Goal: Book appointment/travel/reservation

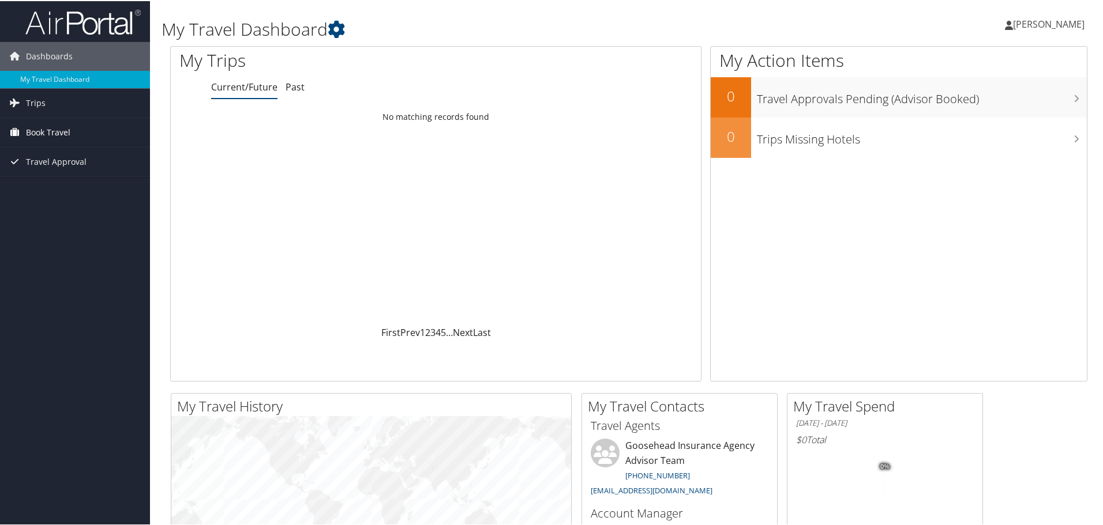
click at [58, 136] on span "Book Travel" at bounding box center [48, 131] width 44 height 29
click at [43, 218] on span "Travel Approval" at bounding box center [56, 212] width 61 height 29
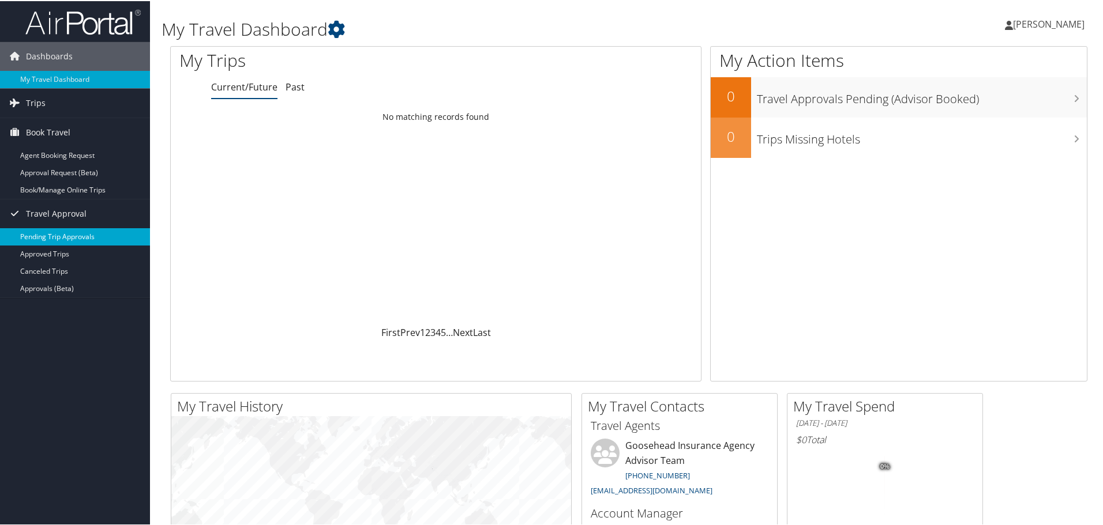
click at [63, 241] on link "Pending Trip Approvals" at bounding box center [75, 235] width 150 height 17
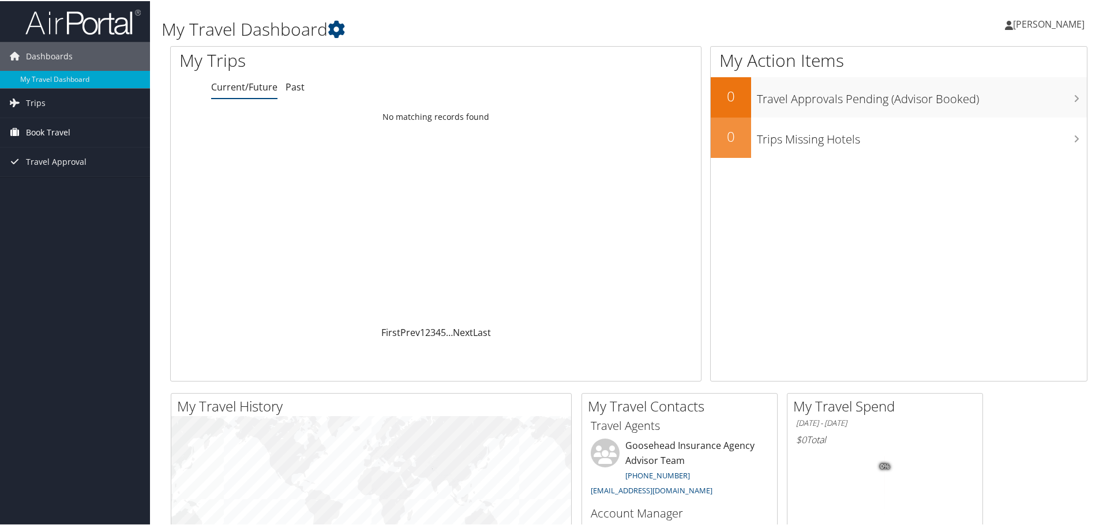
click at [67, 132] on span "Book Travel" at bounding box center [48, 131] width 44 height 29
click at [78, 173] on link "Approval Request (Beta)" at bounding box center [75, 171] width 150 height 17
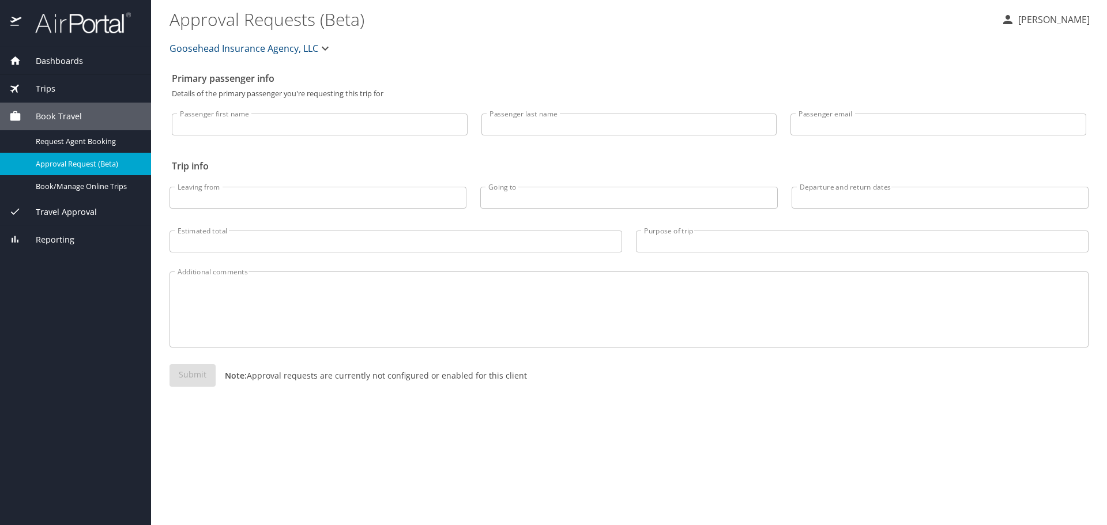
click at [50, 94] on span "Trips" at bounding box center [38, 88] width 34 height 13
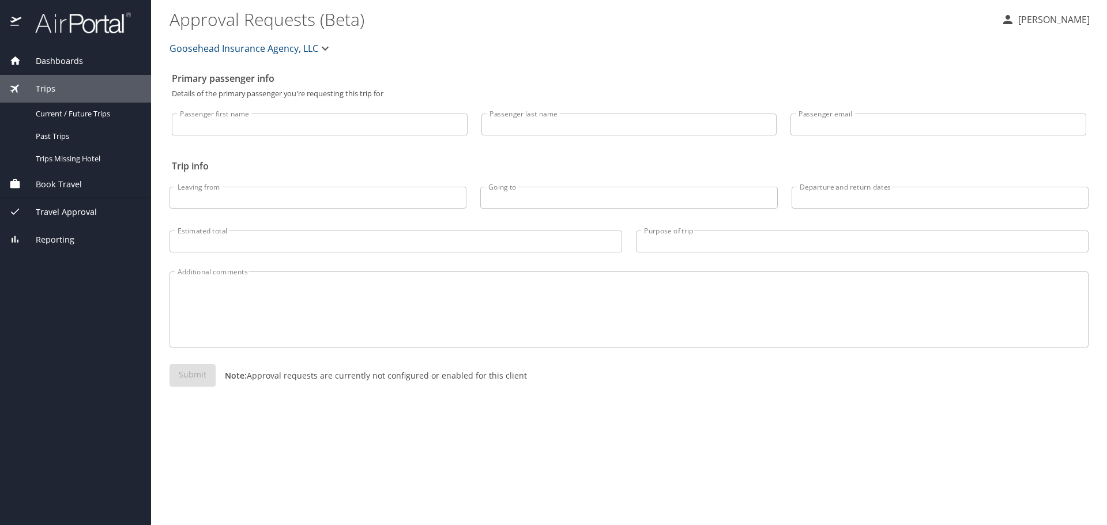
click at [76, 185] on span "Book Travel" at bounding box center [51, 184] width 61 height 13
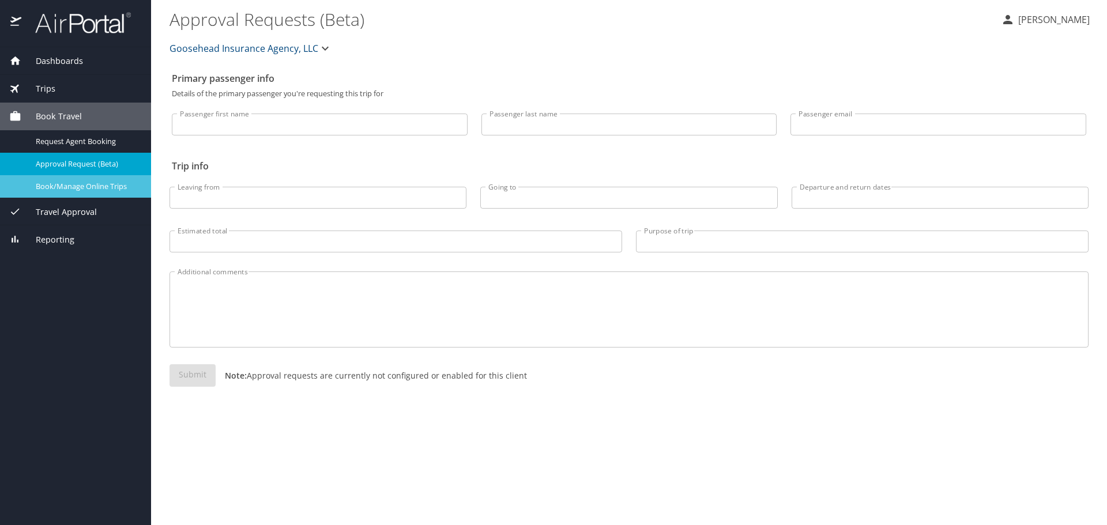
click at [100, 187] on span "Book/Manage Online Trips" at bounding box center [87, 186] width 102 height 11
